Goal: Task Accomplishment & Management: Use online tool/utility

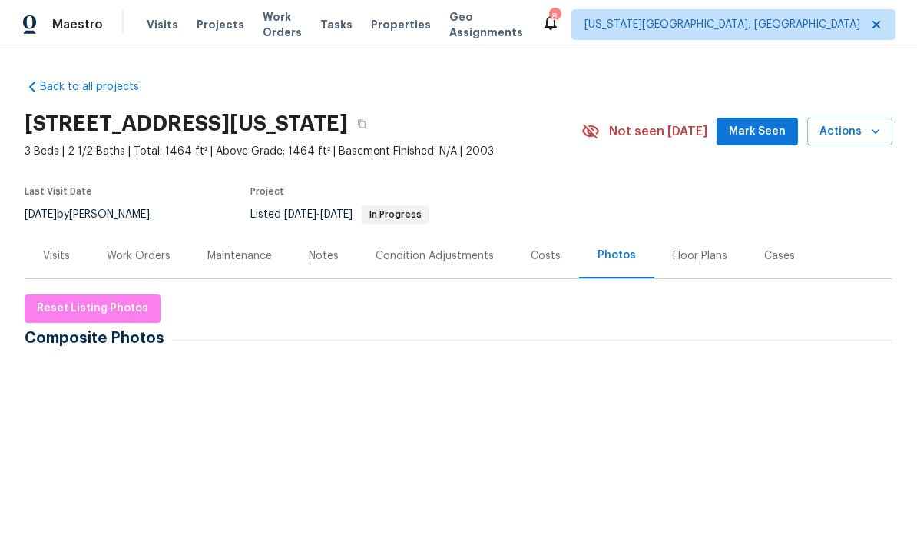
scroll to position [-2, 0]
click at [418, 21] on span "Properties" at bounding box center [401, 24] width 60 height 15
click at [417, 20] on span "Properties" at bounding box center [401, 24] width 60 height 15
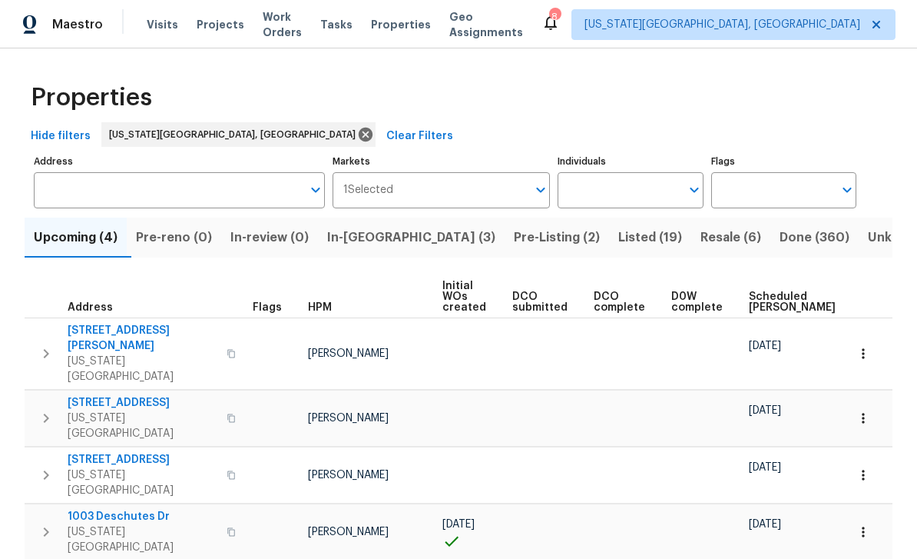
click at [514, 242] on span "Pre-Listing (2)" at bounding box center [557, 238] width 86 height 22
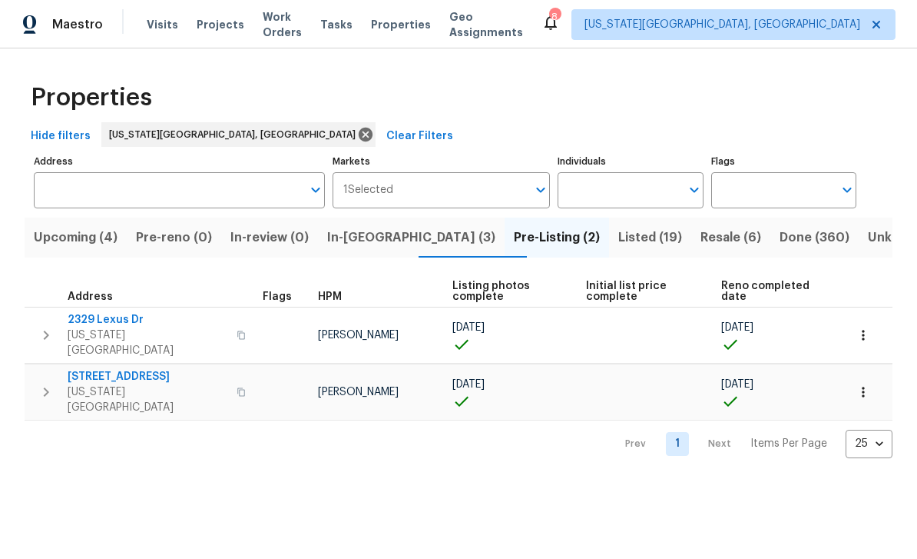
click at [134, 369] on span "[STREET_ADDRESS]" at bounding box center [148, 376] width 160 height 15
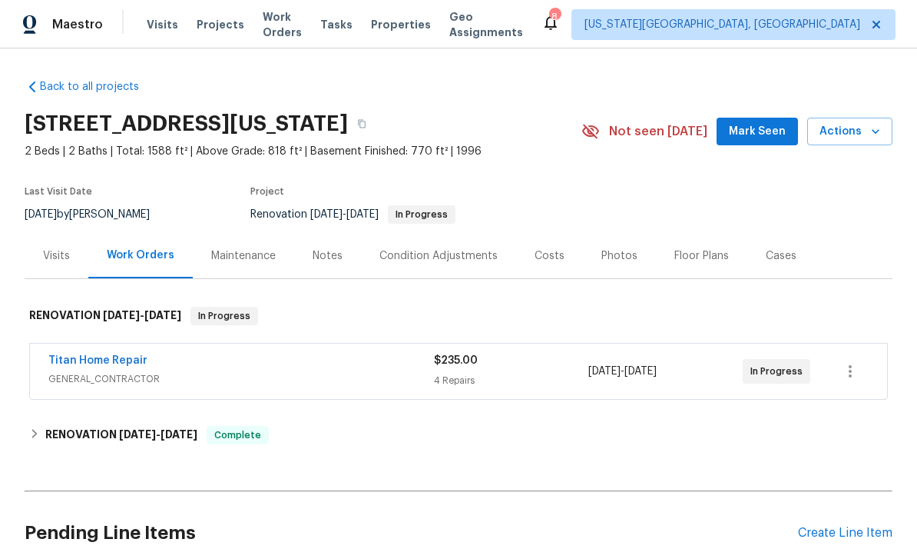
click at [588, 258] on div "Photos" at bounding box center [619, 255] width 73 height 45
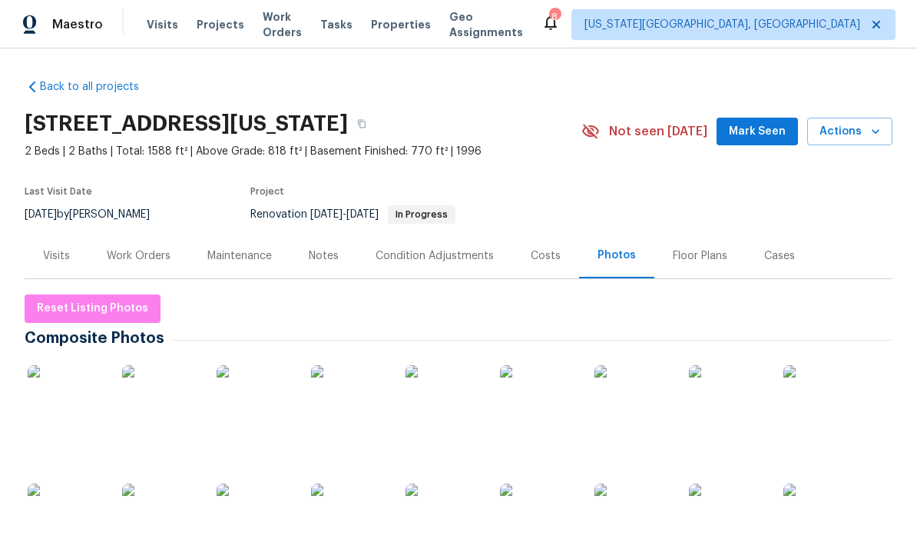
click at [58, 377] on img at bounding box center [66, 403] width 77 height 77
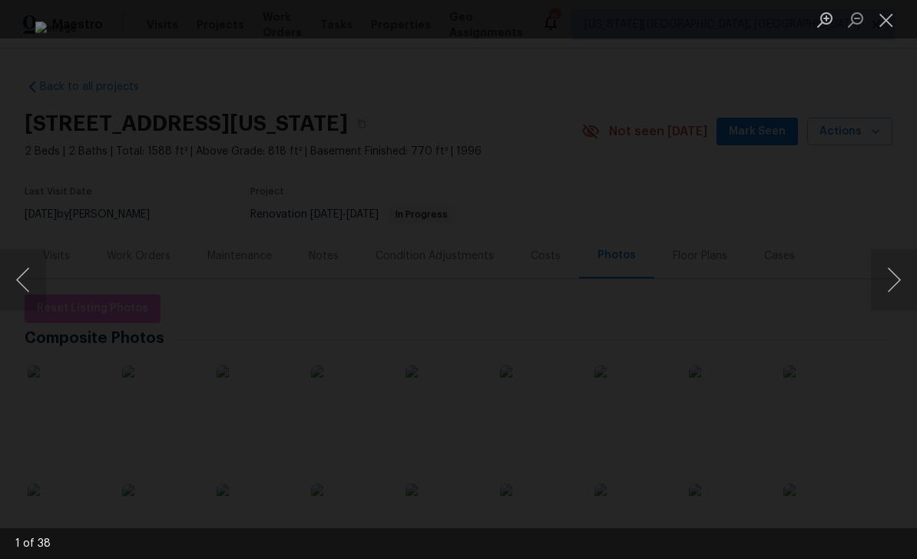
click at [878, 284] on button "Next image" at bounding box center [894, 279] width 46 height 61
click at [888, 267] on button "Next image" at bounding box center [894, 279] width 46 height 61
click at [885, 269] on button "Next image" at bounding box center [894, 279] width 46 height 61
click at [887, 268] on button "Next image" at bounding box center [894, 279] width 46 height 61
click at [884, 284] on button "Next image" at bounding box center [894, 279] width 46 height 61
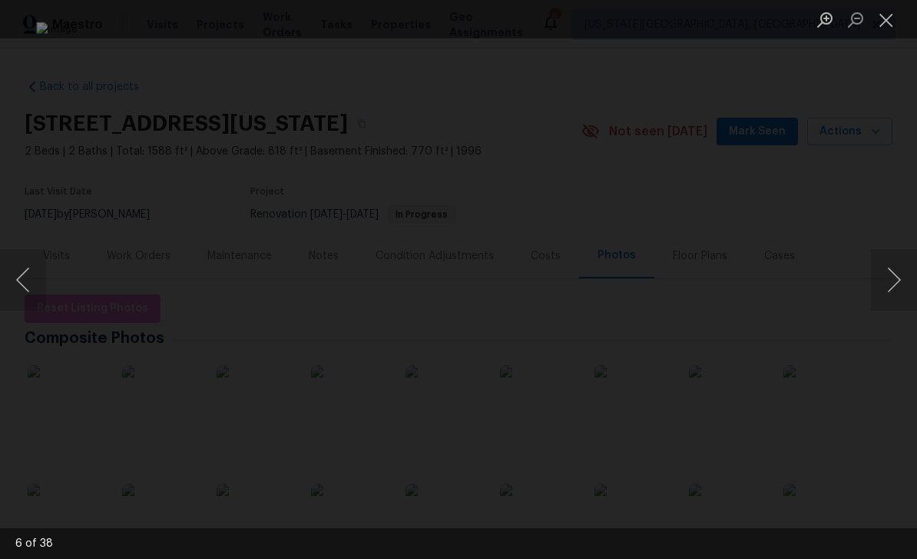
click at [890, 269] on button "Next image" at bounding box center [894, 279] width 46 height 61
click at [884, 273] on button "Next image" at bounding box center [894, 279] width 46 height 61
click at [886, 270] on button "Next image" at bounding box center [894, 279] width 46 height 61
click at [885, 270] on button "Next image" at bounding box center [894, 279] width 46 height 61
click at [888, 264] on button "Next image" at bounding box center [894, 279] width 46 height 61
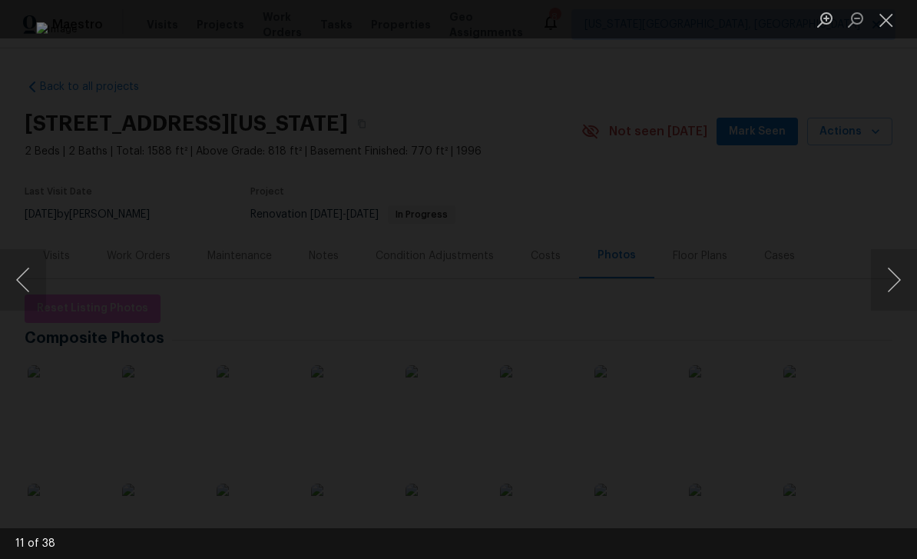
click at [885, 260] on button "Next image" at bounding box center [894, 279] width 46 height 61
click at [887, 257] on button "Next image" at bounding box center [894, 279] width 46 height 61
click at [889, 258] on button "Next image" at bounding box center [894, 279] width 46 height 61
click at [885, 20] on button "Close lightbox" at bounding box center [886, 19] width 31 height 27
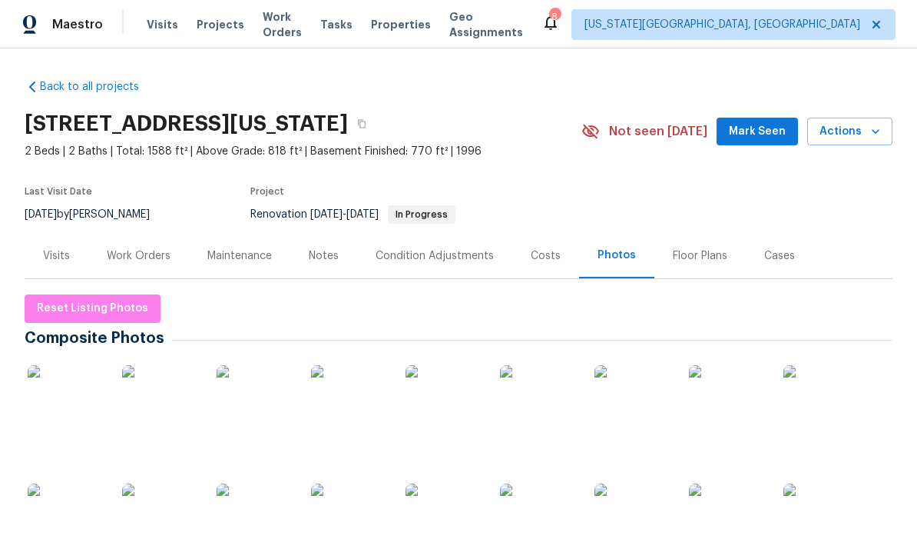
click at [773, 122] on span "Mark Seen" at bounding box center [757, 131] width 57 height 19
click at [884, 138] on button "Actions" at bounding box center [850, 132] width 85 height 28
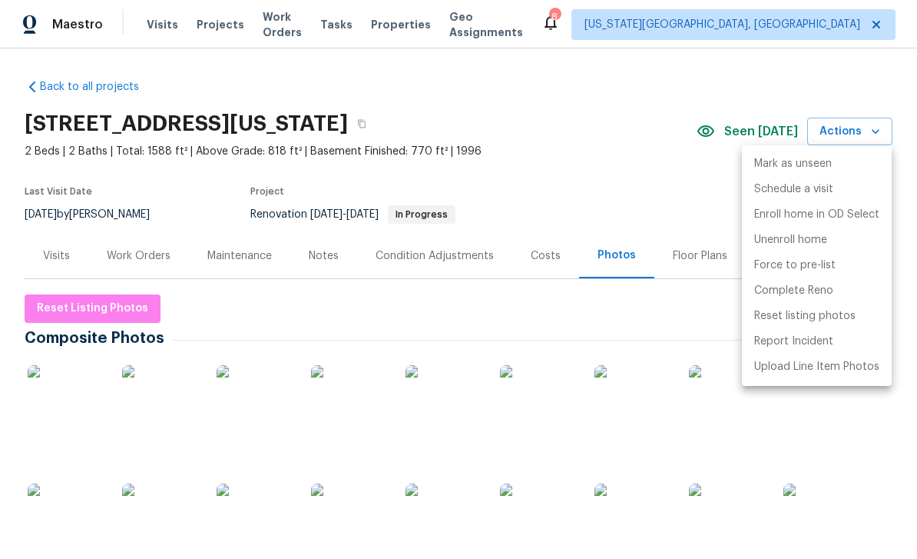
click at [664, 325] on div at bounding box center [458, 279] width 917 height 559
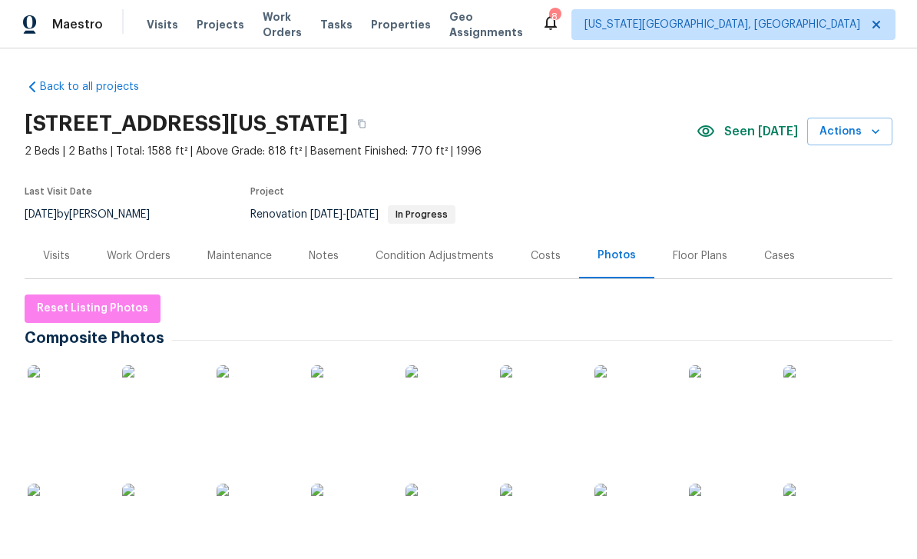
click at [881, 128] on icon "button" at bounding box center [875, 131] width 15 height 15
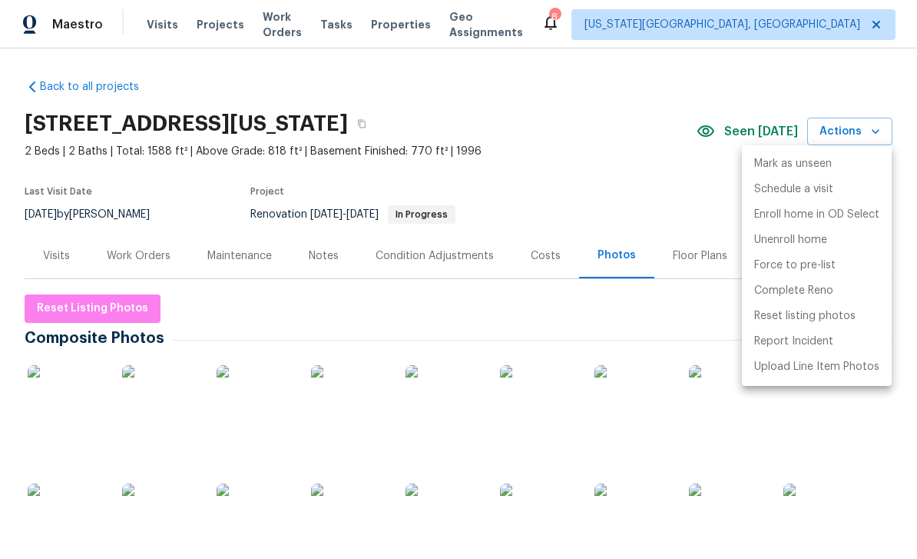
click at [624, 325] on div at bounding box center [458, 279] width 917 height 559
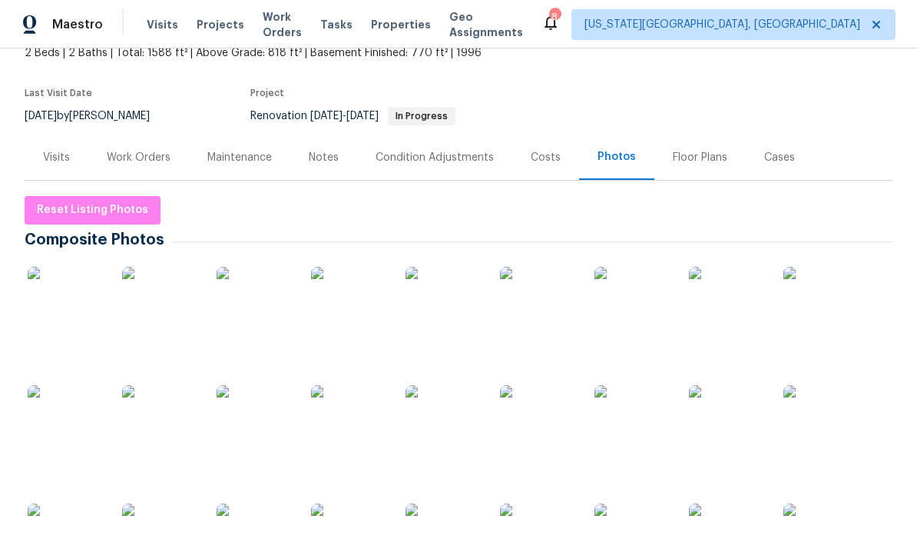
scroll to position [22, 0]
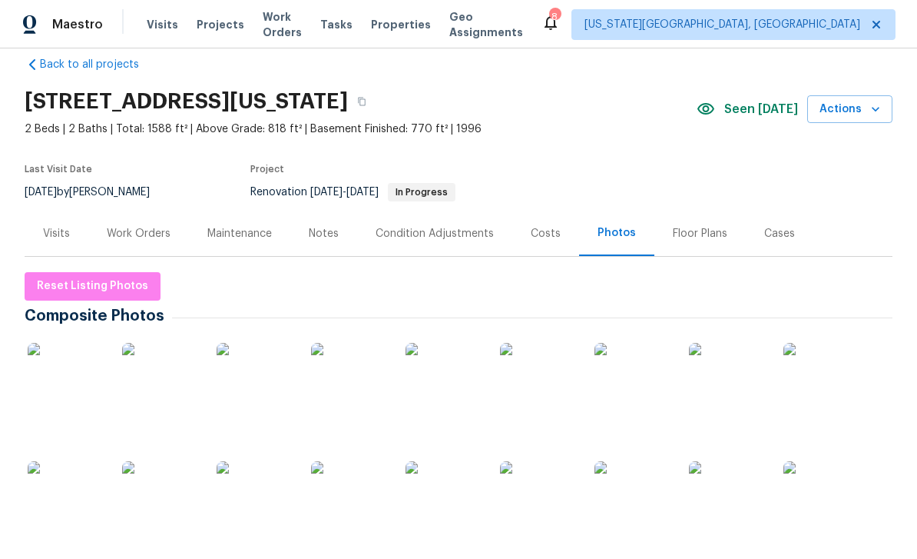
click at [885, 112] on button "Actions" at bounding box center [850, 109] width 85 height 28
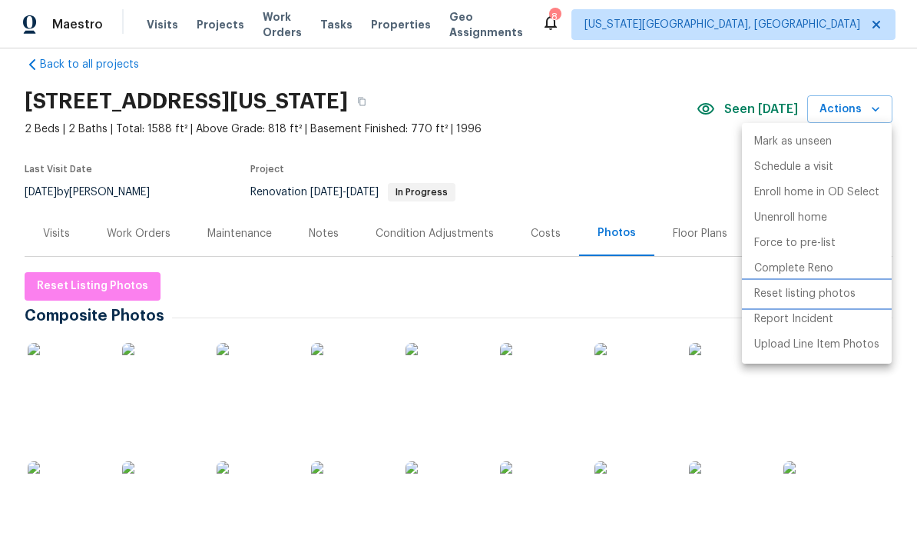
click at [824, 290] on p "Reset listing photos" at bounding box center [805, 294] width 101 height 16
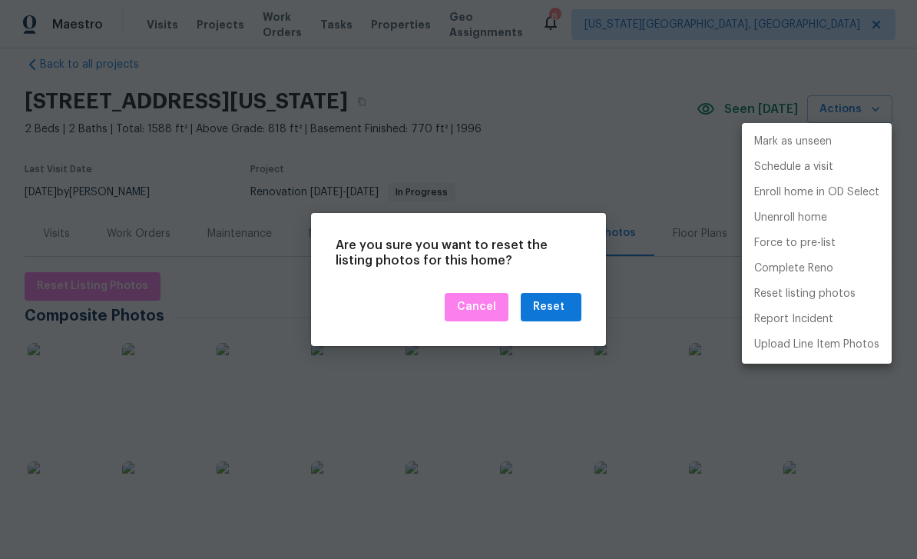
click at [562, 310] on div at bounding box center [458, 279] width 917 height 559
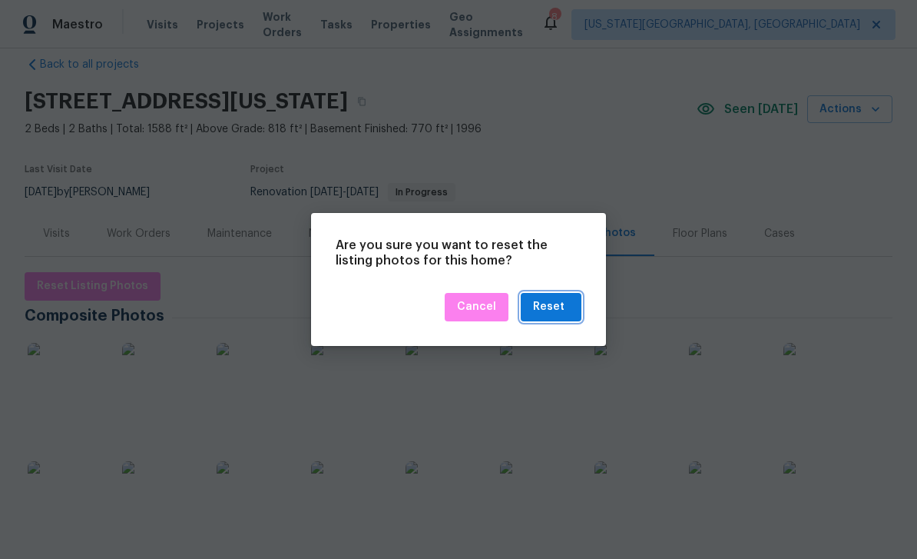
click at [561, 310] on div "Reset" at bounding box center [549, 306] width 32 height 19
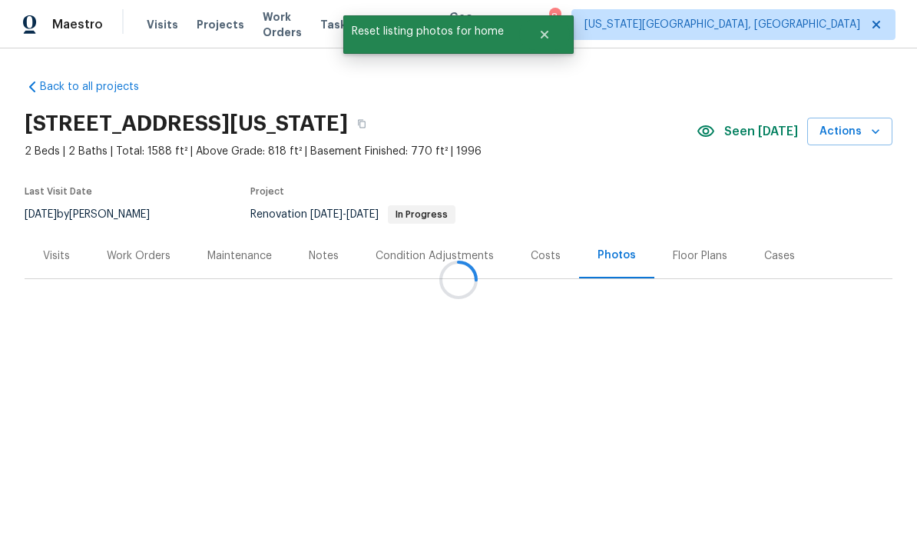
scroll to position [0, 0]
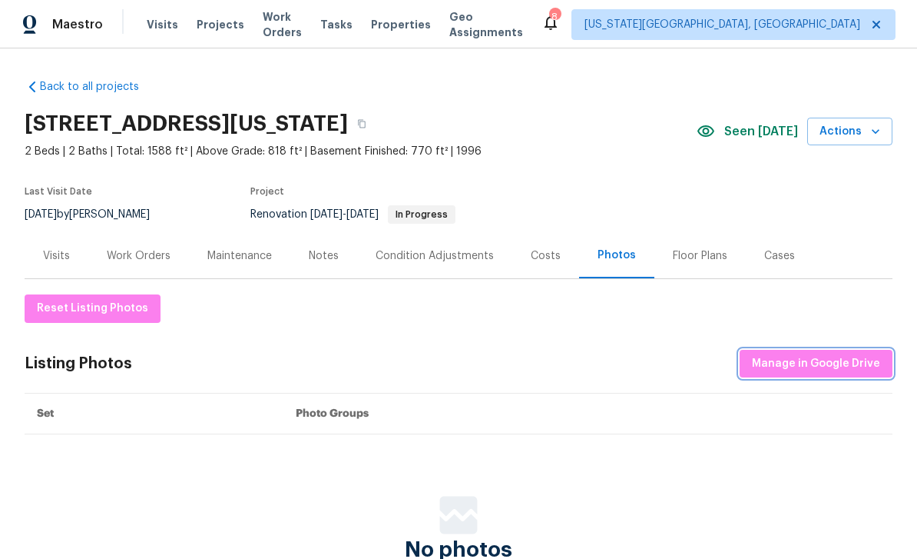
click at [861, 357] on span "Manage in Google Drive" at bounding box center [816, 363] width 128 height 19
